Goal: Task Accomplishment & Management: Manage account settings

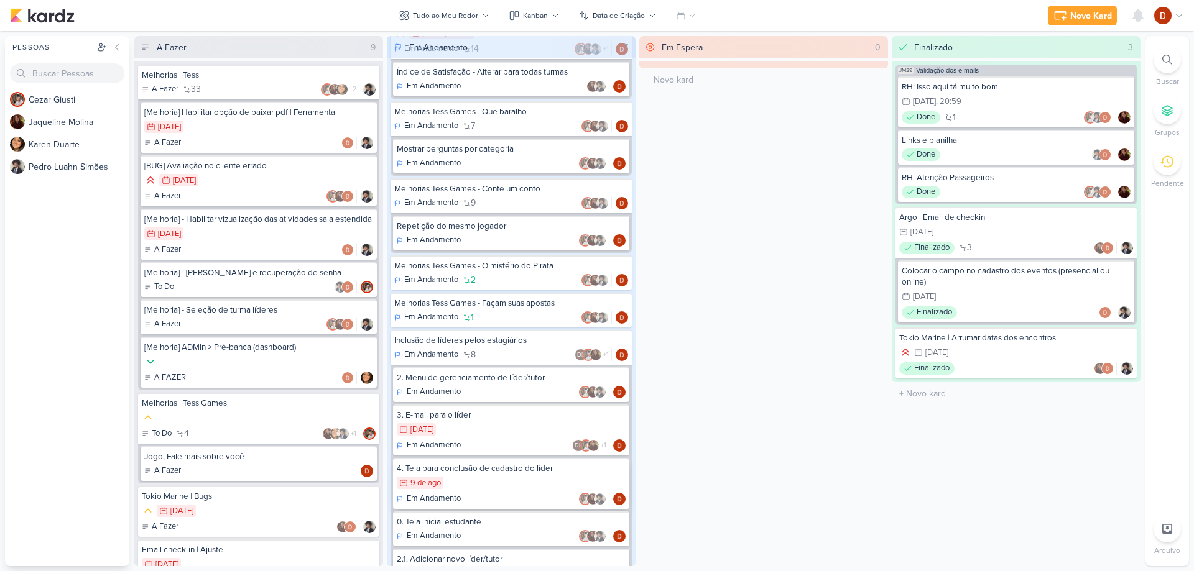
scroll to position [173, 0]
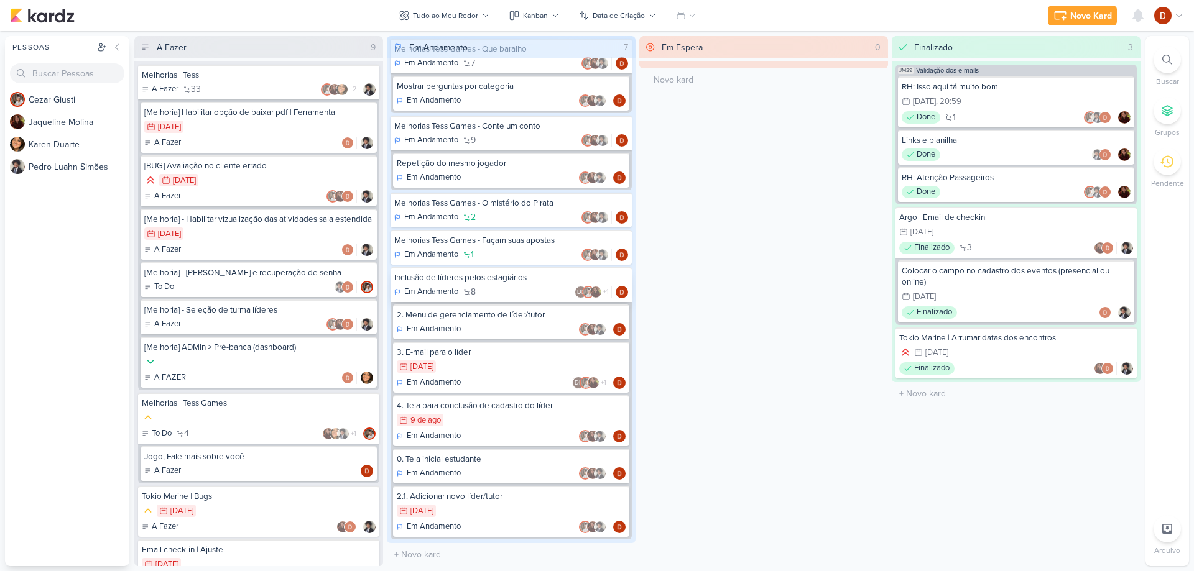
click at [493, 292] on div "Em Andamento 8 DL +1" at bounding box center [511, 292] width 234 height 12
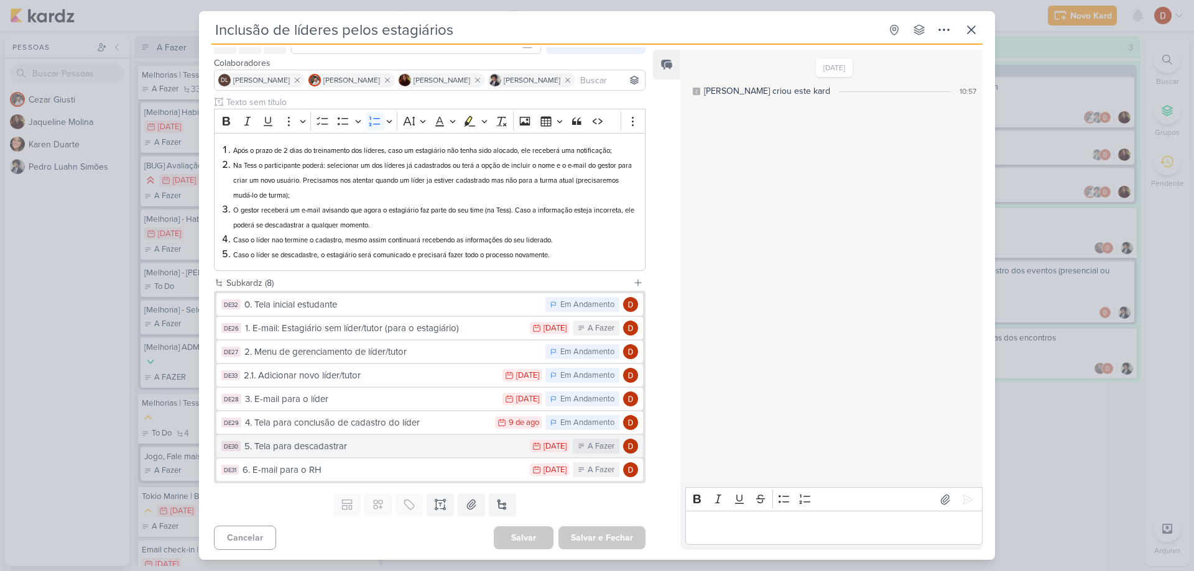
scroll to position [70, 0]
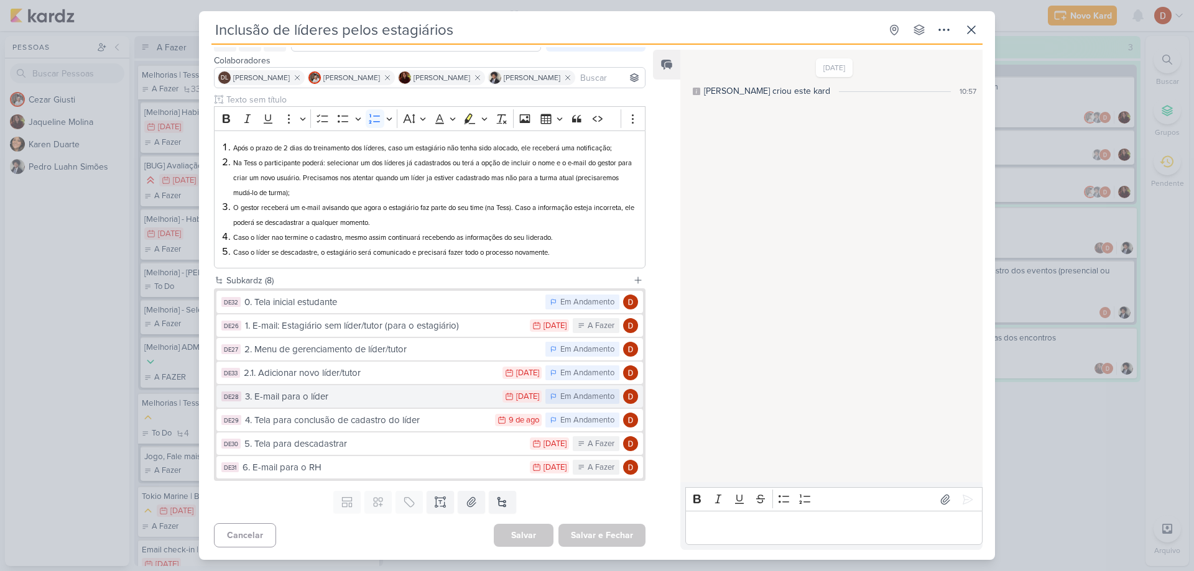
click at [317, 398] on div "3. E-mail para o líder" at bounding box center [370, 397] width 251 height 14
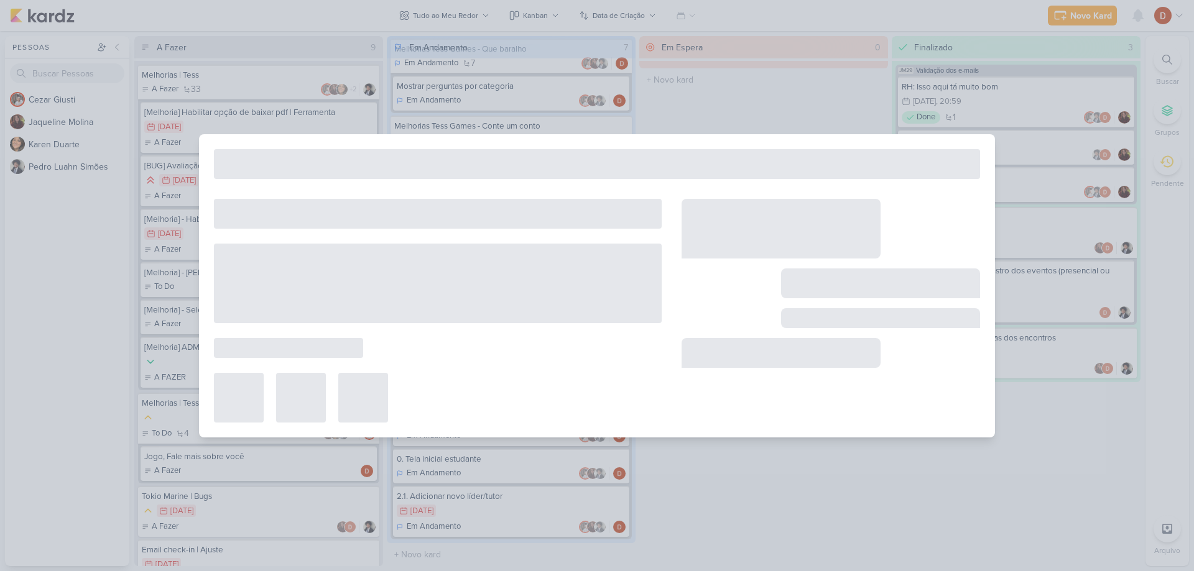
type input "3. E-mail para o líder"
type input "[DATE] 23:59"
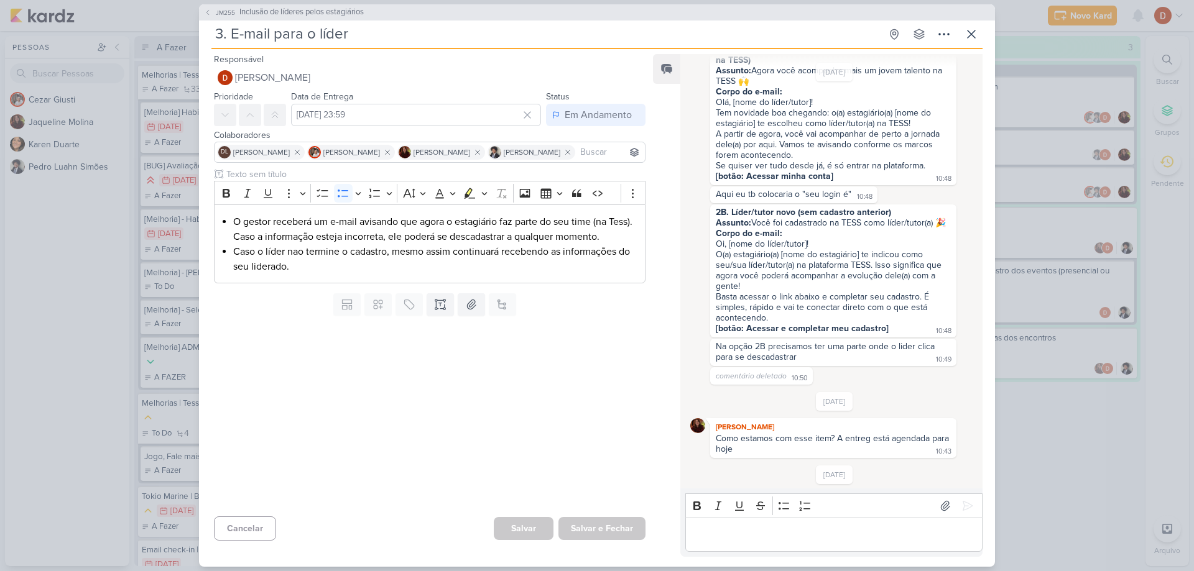
scroll to position [363, 0]
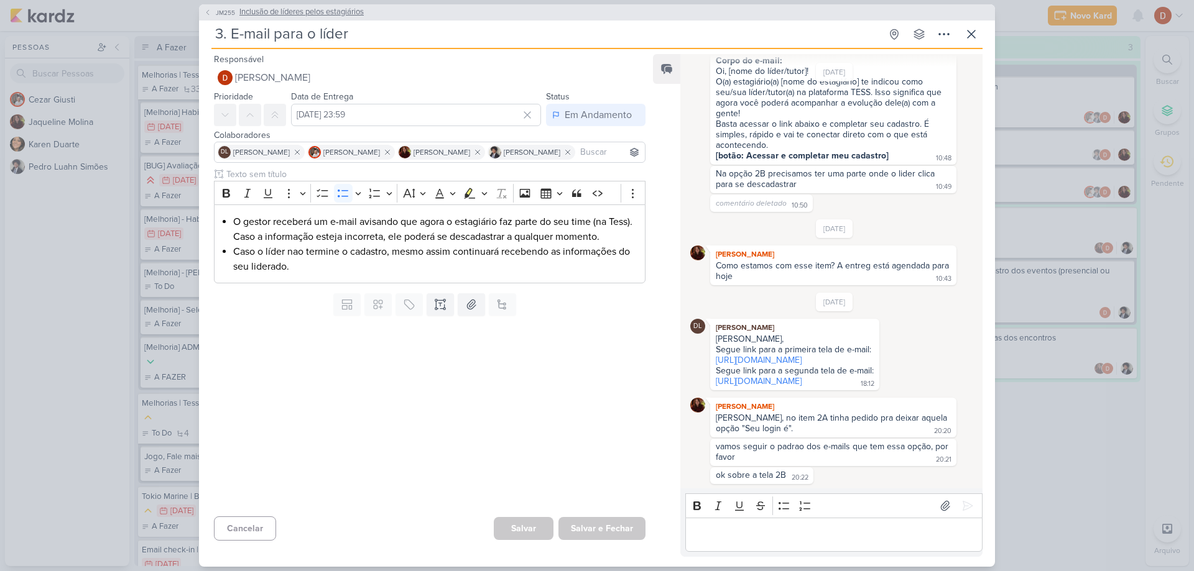
click at [228, 16] on span "JM255" at bounding box center [225, 12] width 23 height 9
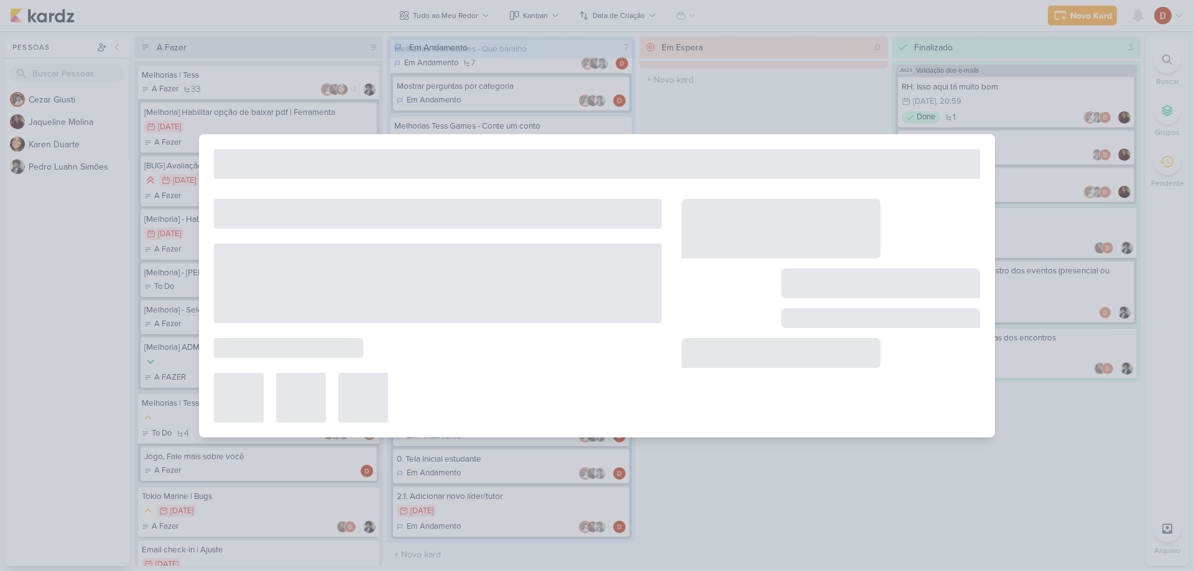
type input "Inclusão de líderes pelos estagiários"
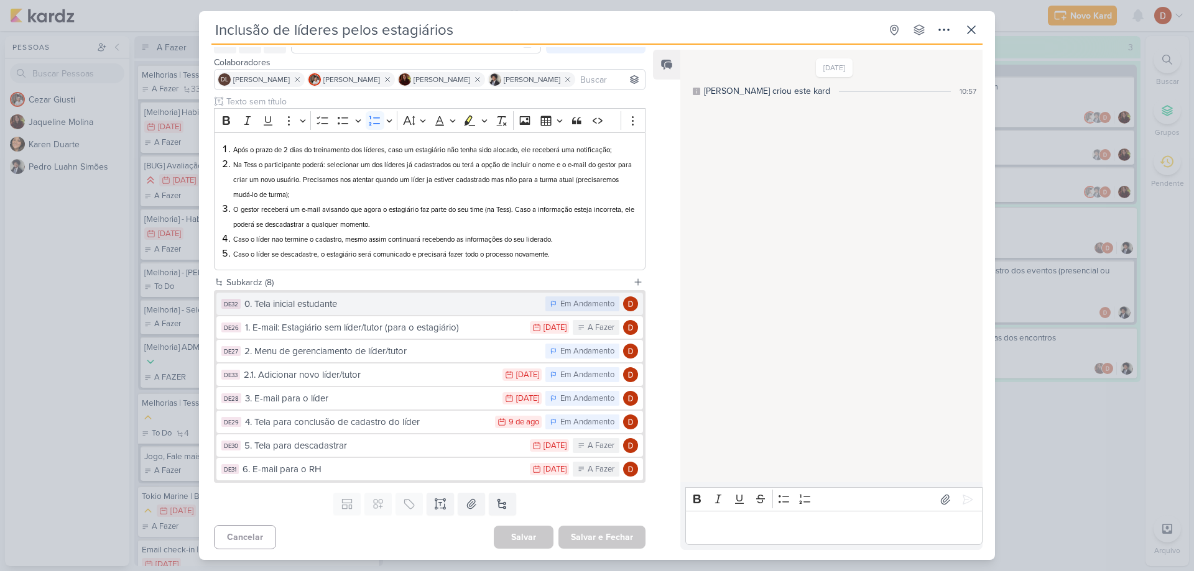
scroll to position [70, 0]
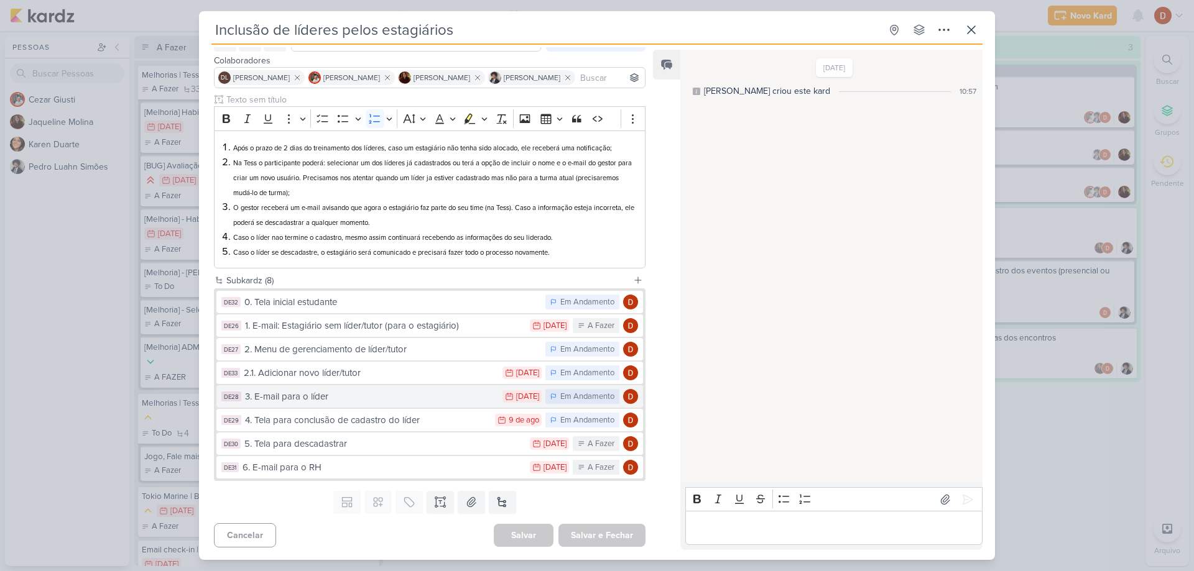
click at [325, 397] on div "3. E-mail para o líder" at bounding box center [370, 397] width 251 height 14
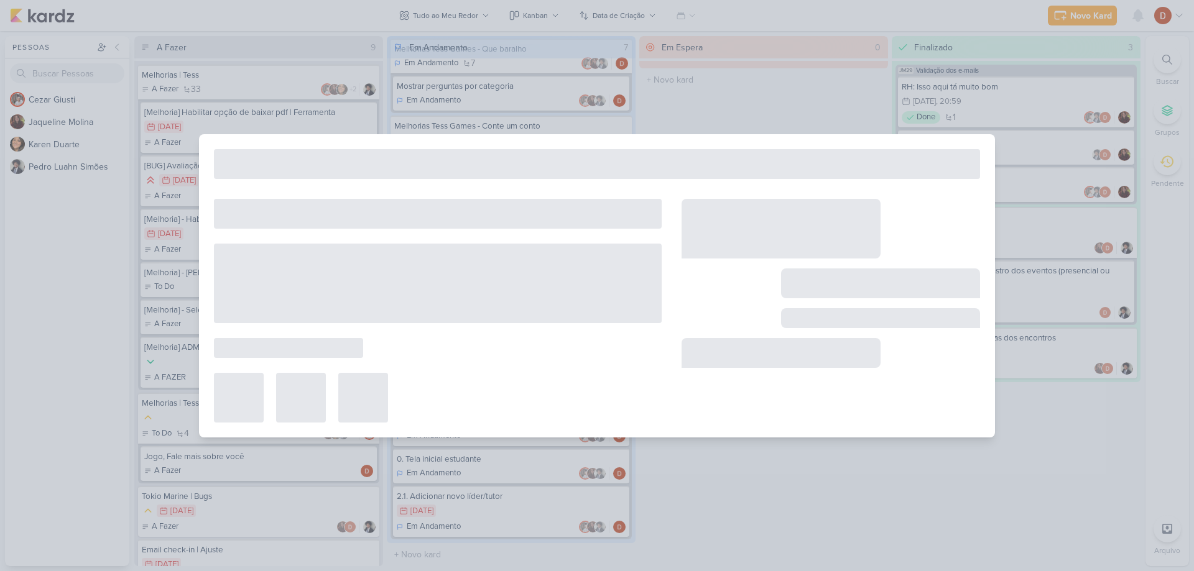
type input "3. E-mail para o líder"
type input "[DATE] 23:59"
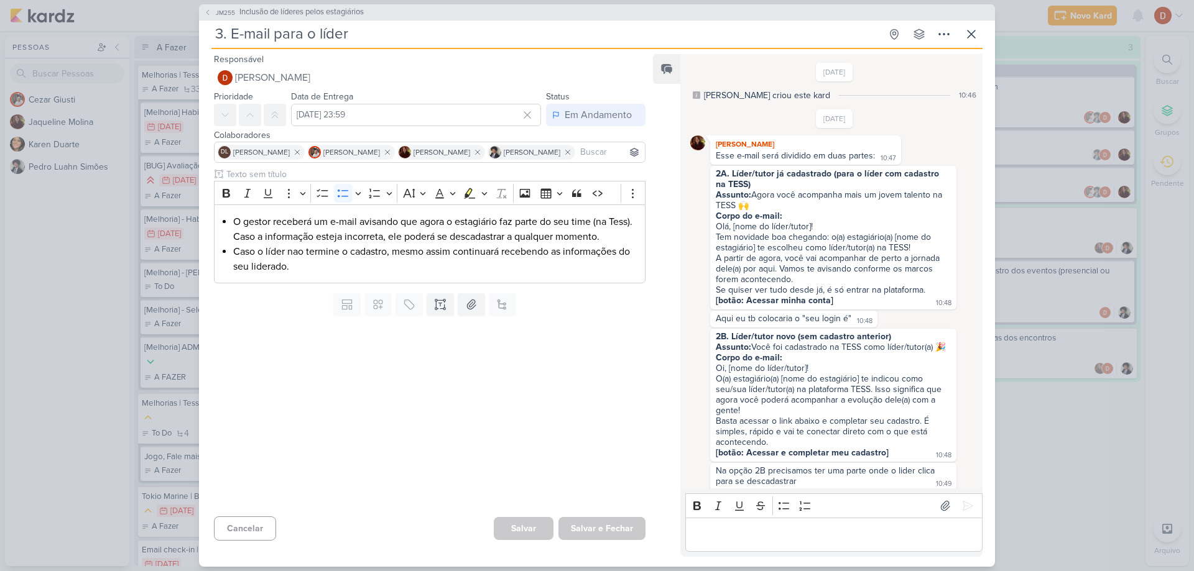
scroll to position [363, 0]
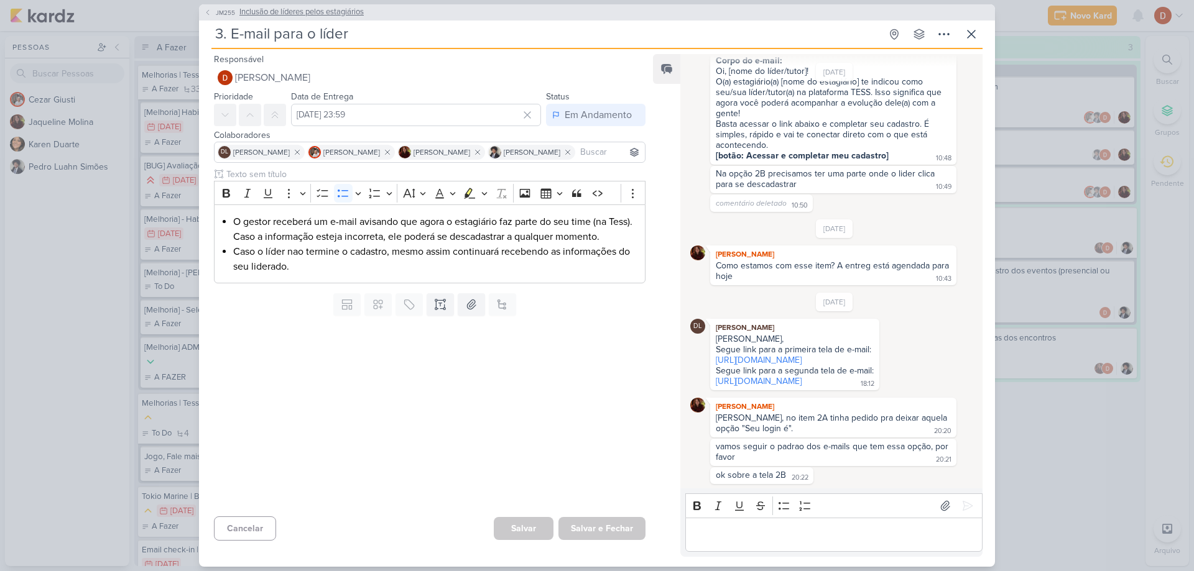
click at [236, 14] on span "JM255" at bounding box center [225, 12] width 23 height 9
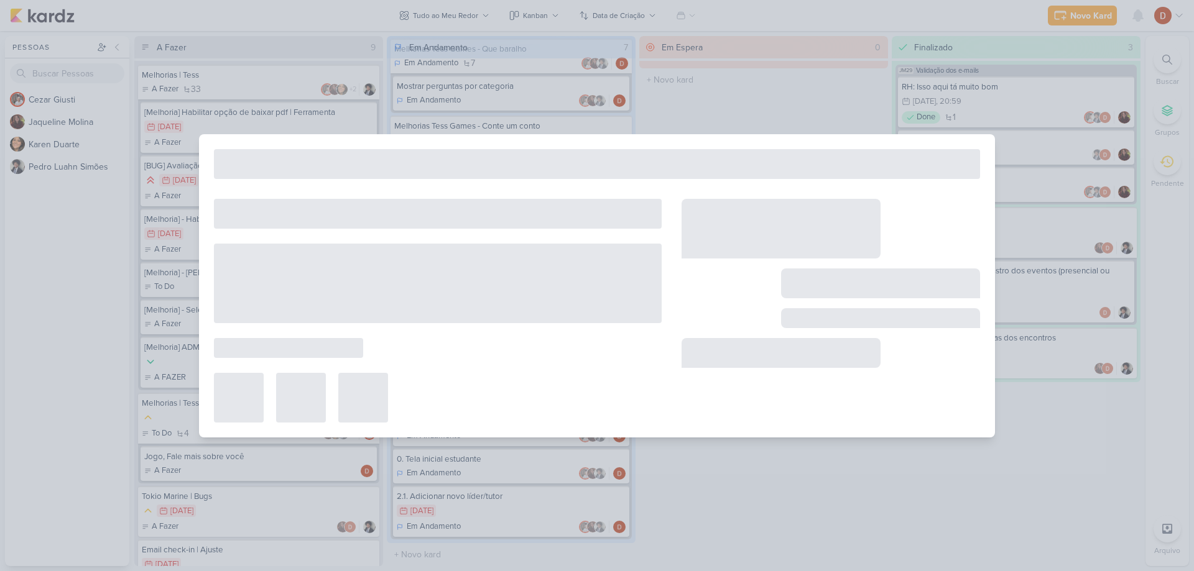
type input "Inclusão de líderes pelos estagiários"
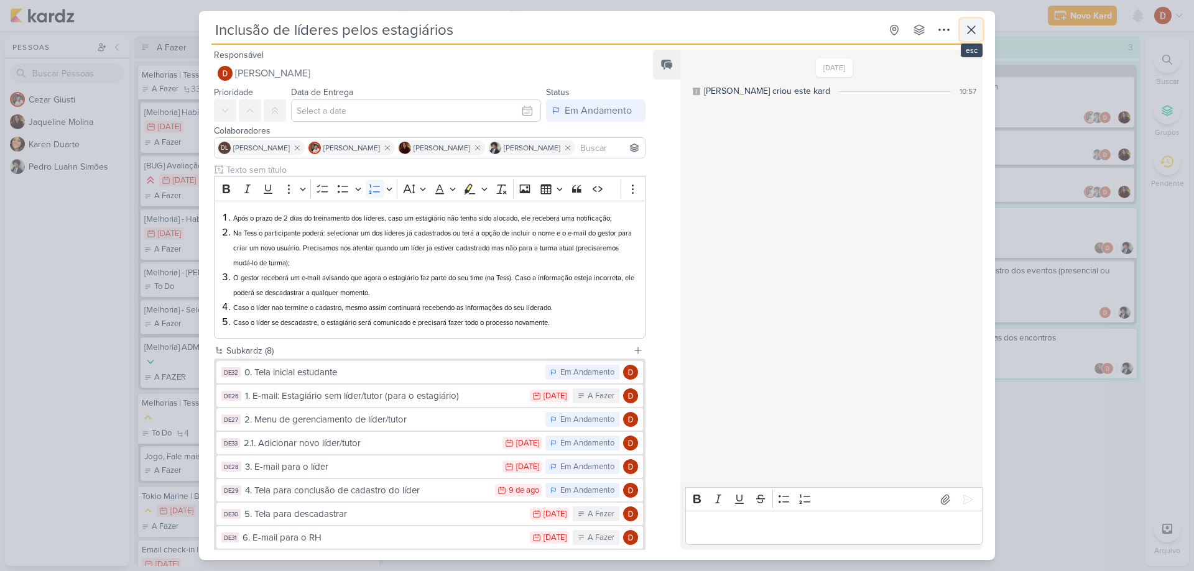
click at [968, 34] on icon at bounding box center [971, 29] width 15 height 15
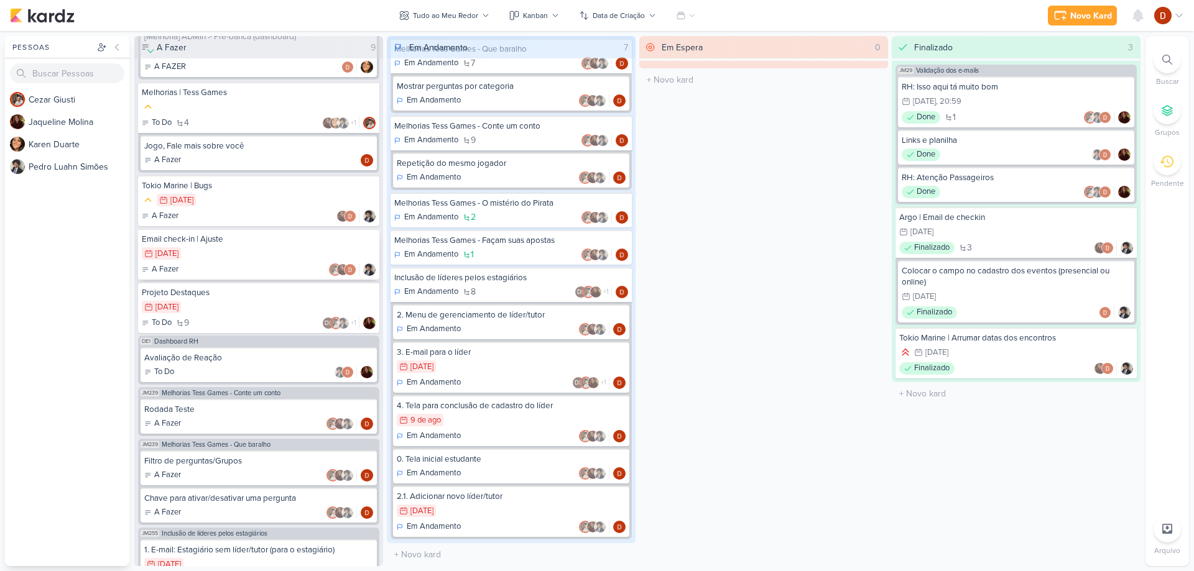
scroll to position [482, 0]
